Goal: Transaction & Acquisition: Register for event/course

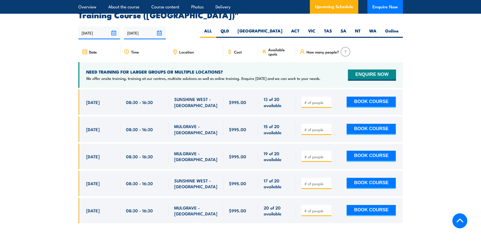
scroll to position [881, 0]
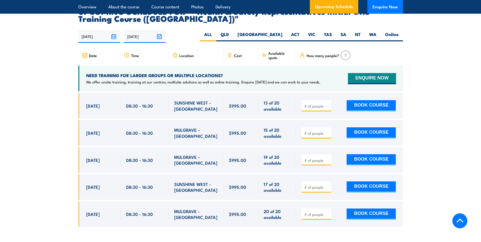
click at [188, 127] on span "MULGRAVE - [GEOGRAPHIC_DATA]" at bounding box center [196, 133] width 44 height 12
click at [95, 130] on span "[DATE]" at bounding box center [92, 133] width 13 height 6
click at [130, 130] on span "08:30 - 16:30" at bounding box center [139, 133] width 27 height 6
click at [197, 127] on span "MULGRAVE - [GEOGRAPHIC_DATA]" at bounding box center [196, 133] width 44 height 12
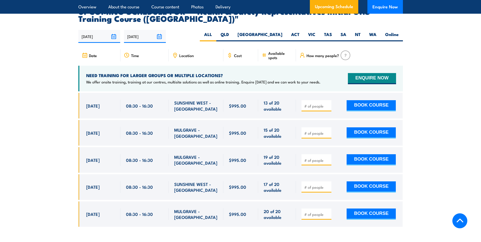
click at [90, 184] on span "[DATE]" at bounding box center [92, 187] width 13 height 6
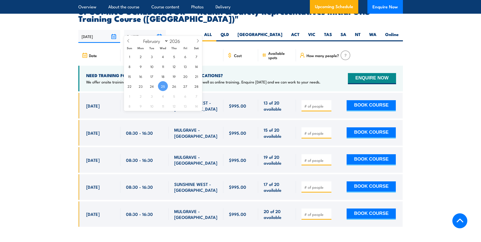
click at [158, 30] on input "[DATE]" at bounding box center [145, 36] width 42 height 13
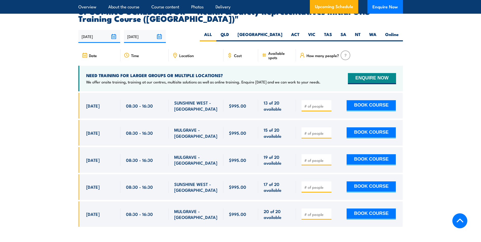
click at [211, 30] on div "[DATE] [DATE]" at bounding box center [240, 36] width 325 height 13
click at [308, 31] on label "VIC" at bounding box center [312, 36] width 16 height 10
click at [316, 31] on input "VIC" at bounding box center [317, 32] width 3 height 3
radio input "true"
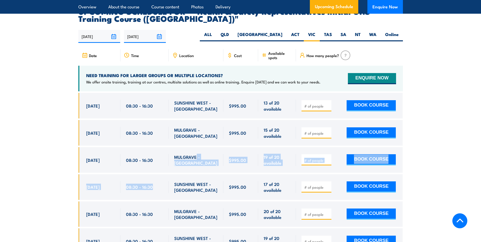
drag, startPoint x: 196, startPoint y: 165, endPoint x: 170, endPoint y: 188, distance: 34.8
click at [170, 189] on div "$995.00" at bounding box center [240, 191] width 325 height 196
